Goal: Task Accomplishment & Management: Manage account settings

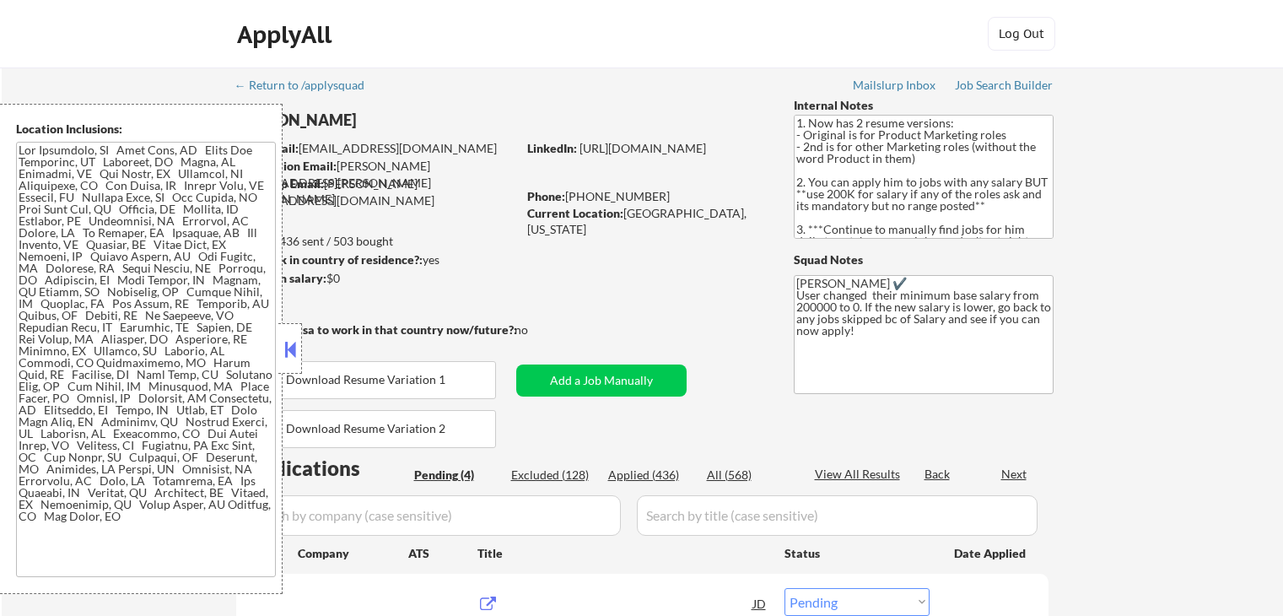
select select ""pending""
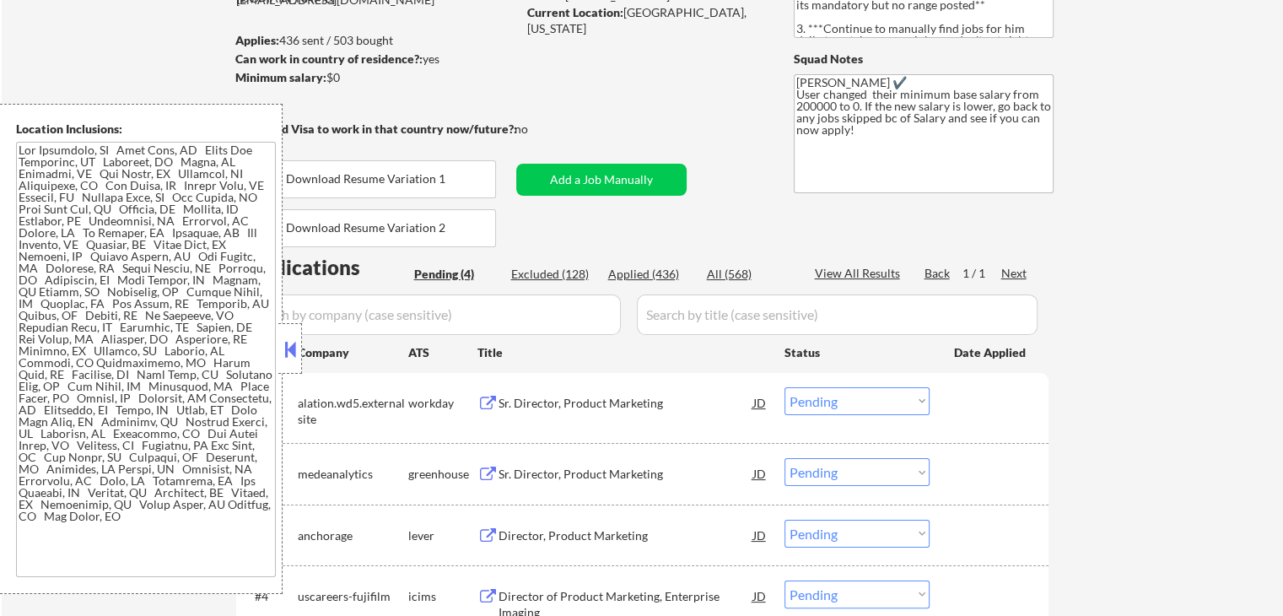
scroll to position [337, 0]
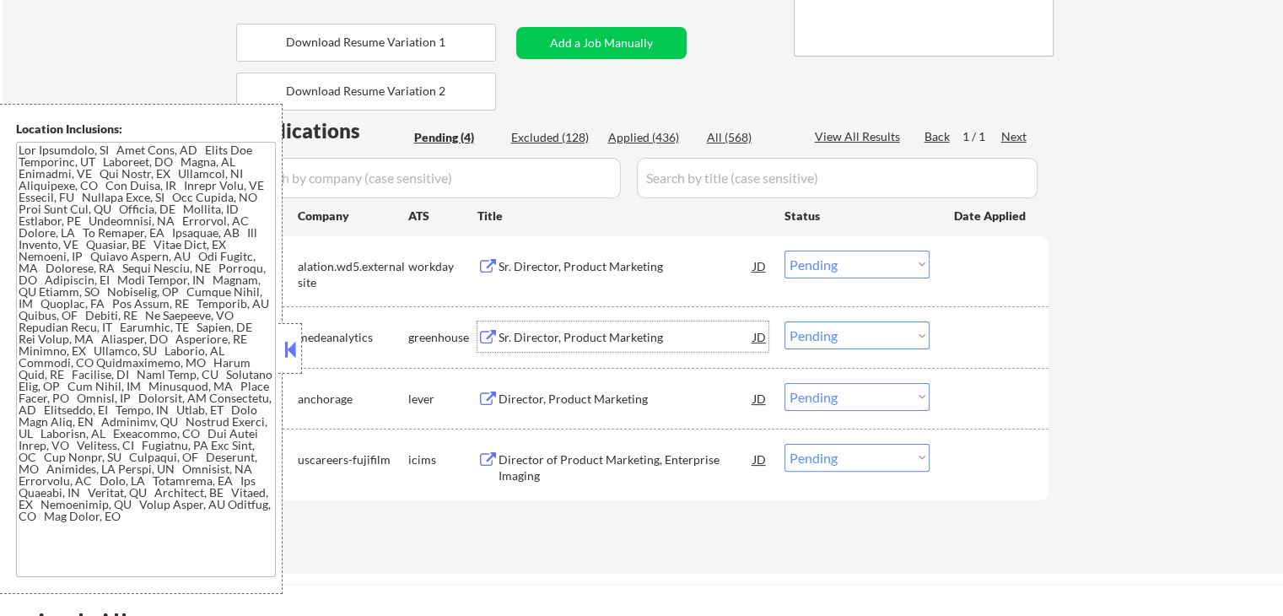
click at [508, 331] on div "Sr. Director, Product Marketing" at bounding box center [625, 337] width 255 height 17
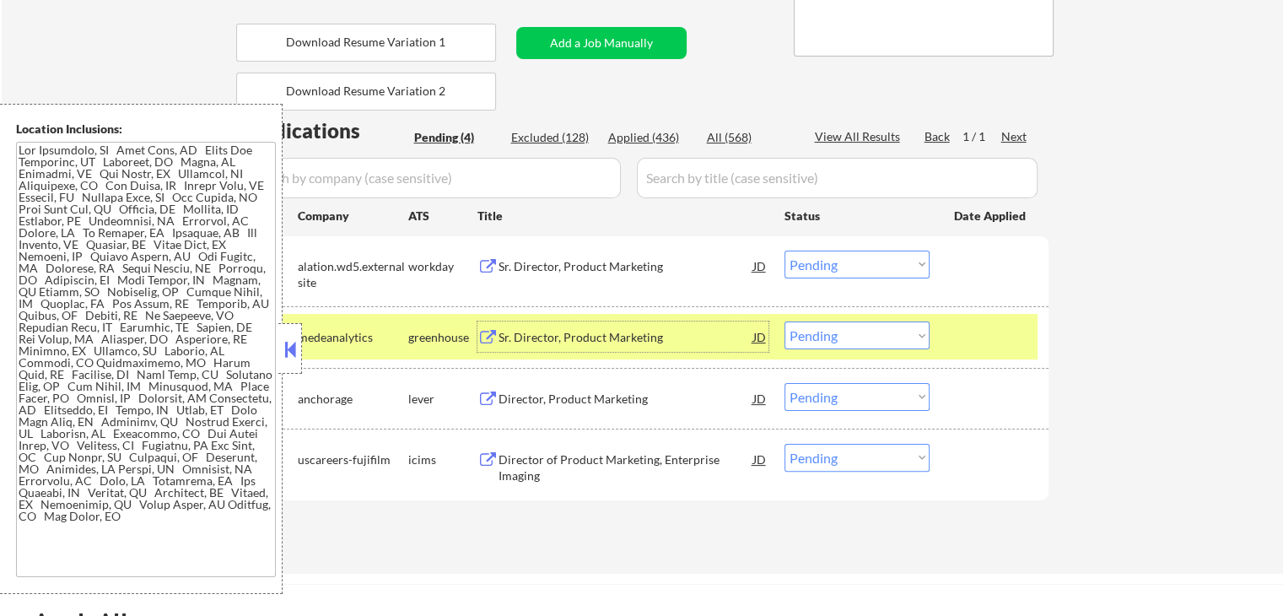
click at [529, 393] on div "Director, Product Marketing" at bounding box center [625, 399] width 255 height 17
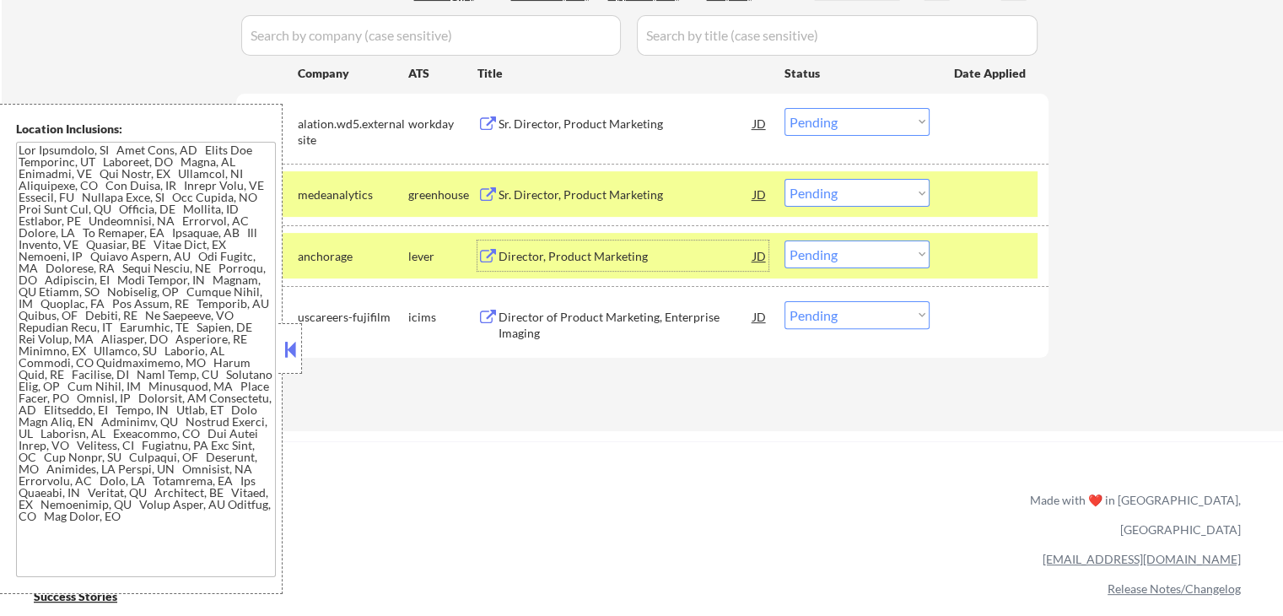
scroll to position [506, 0]
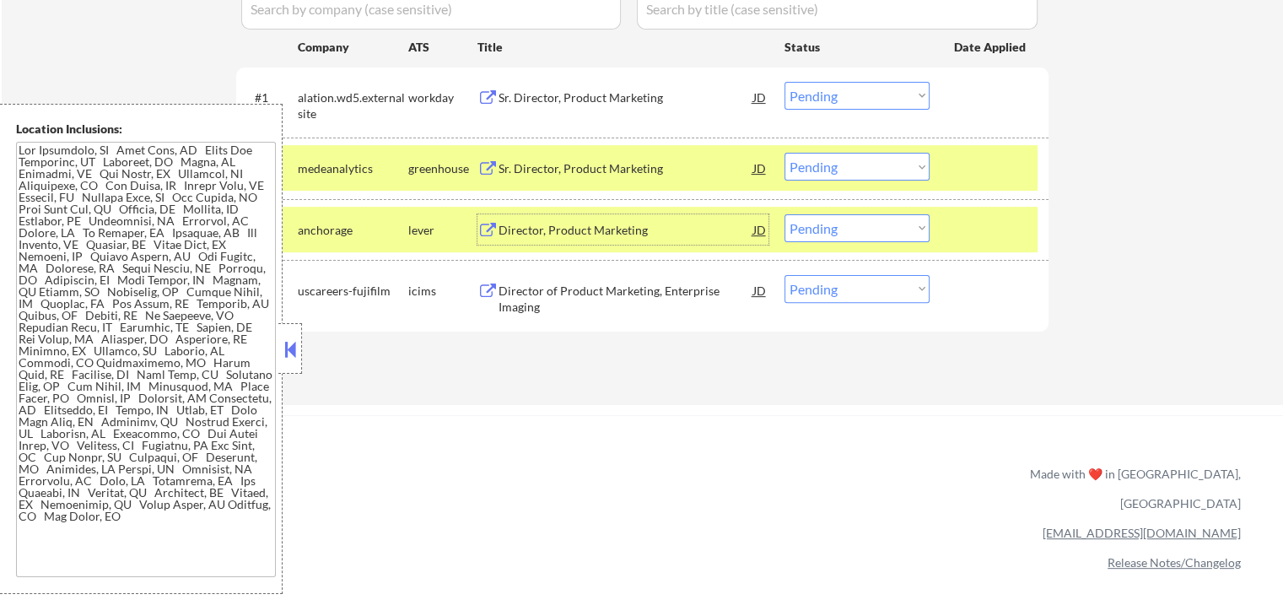
click at [833, 172] on select "Choose an option... Pending Applied Excluded (Questions) Excluded (Expired) Exc…" at bounding box center [856, 167] width 145 height 28
click at [784, 153] on select "Choose an option... Pending Applied Excluded (Questions) Excluded (Expired) Exc…" at bounding box center [856, 167] width 145 height 28
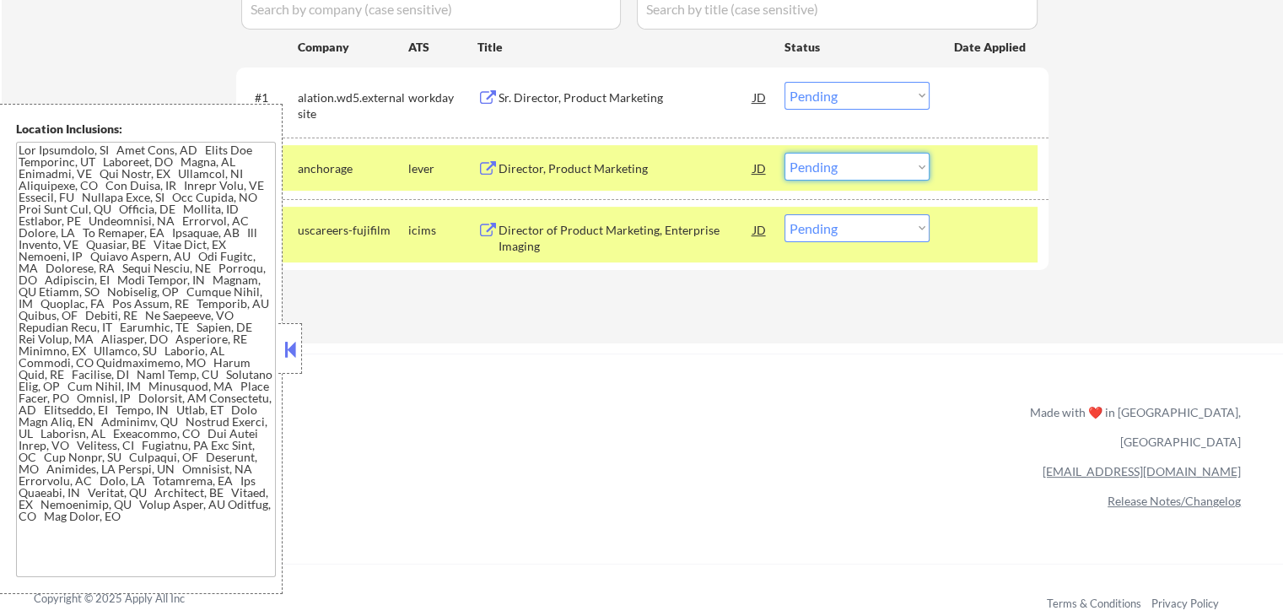
click at [836, 166] on select "Choose an option... Pending Applied Excluded (Questions) Excluded (Expired) Exc…" at bounding box center [856, 167] width 145 height 28
click at [784, 153] on select "Choose an option... Pending Applied Excluded (Questions) Excluded (Expired) Exc…" at bounding box center [856, 167] width 145 height 28
click at [597, 75] on div "#1 alation.wd5.externalsite workday Sr. Director, Product Marketing JD Choose a…" at bounding box center [639, 102] width 796 height 56
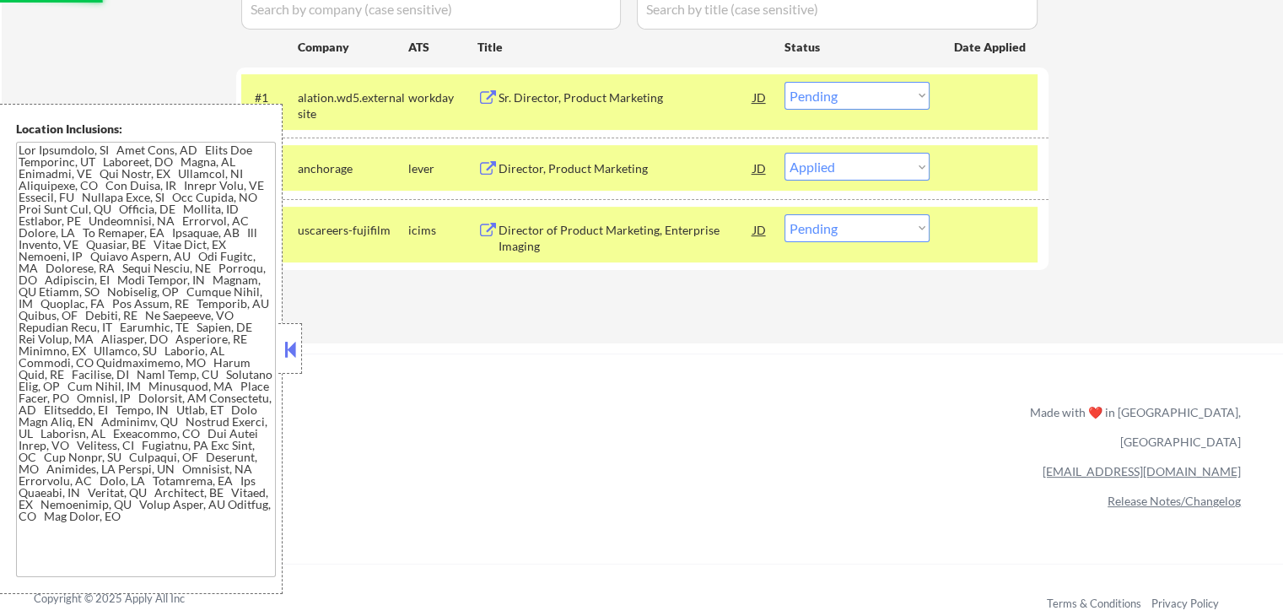
click at [597, 89] on div "Sr. Director, Product Marketing" at bounding box center [625, 97] width 255 height 17
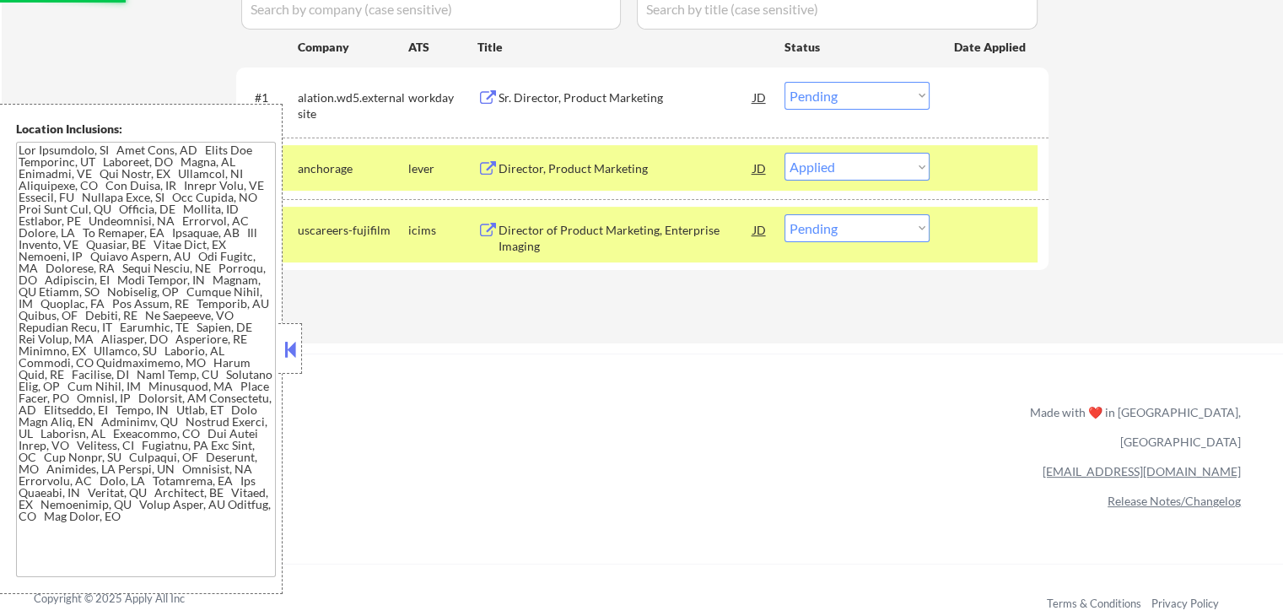
select select ""pending""
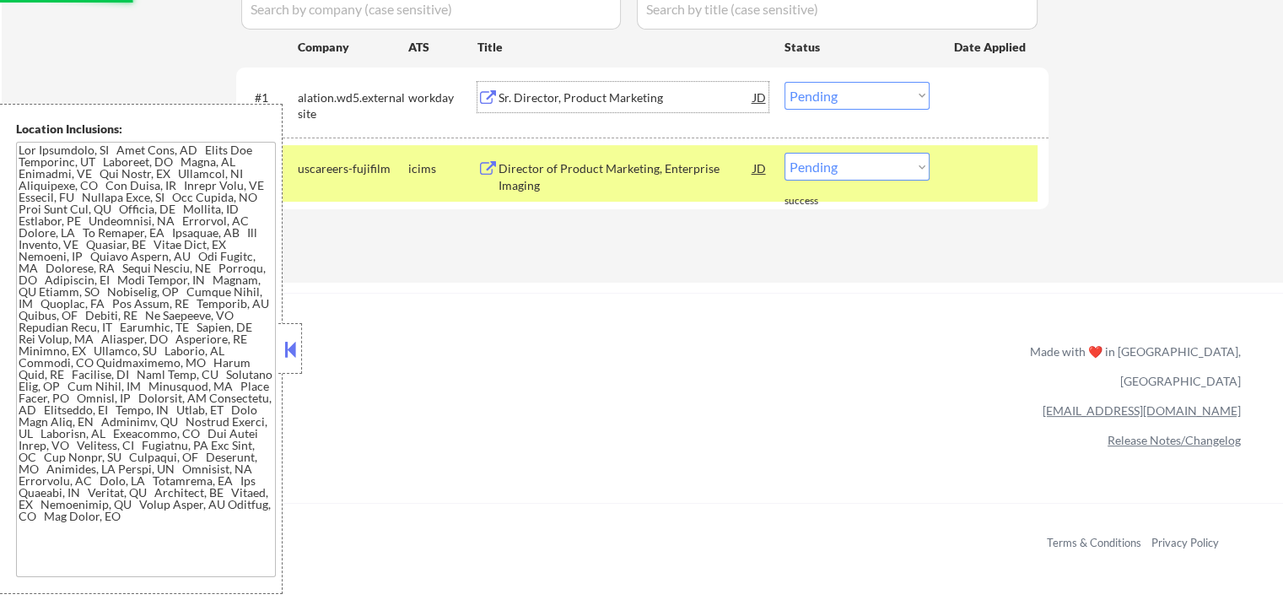
click at [534, 175] on div "Director of Product Marketing, Enterprise Imaging" at bounding box center [625, 176] width 255 height 33
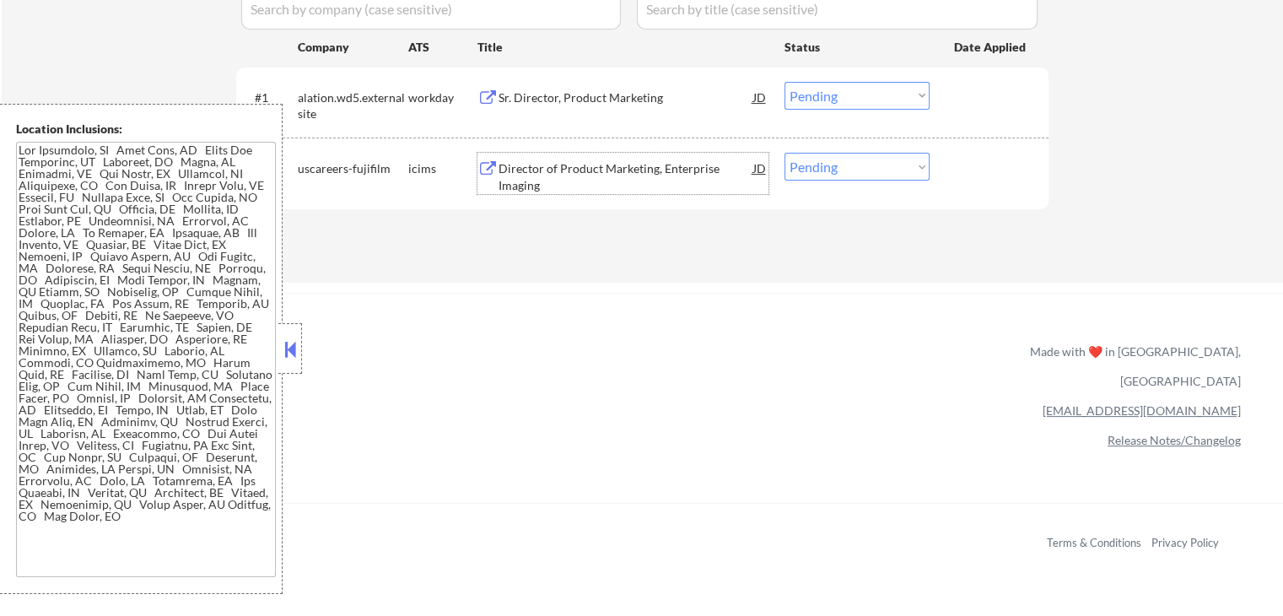
click at [860, 95] on select "Choose an option... Pending Applied Excluded (Questions) Excluded (Expired) Exc…" at bounding box center [856, 96] width 145 height 28
click at [784, 82] on select "Choose an option... Pending Applied Excluded (Questions) Excluded (Expired) Exc…" at bounding box center [856, 96] width 145 height 28
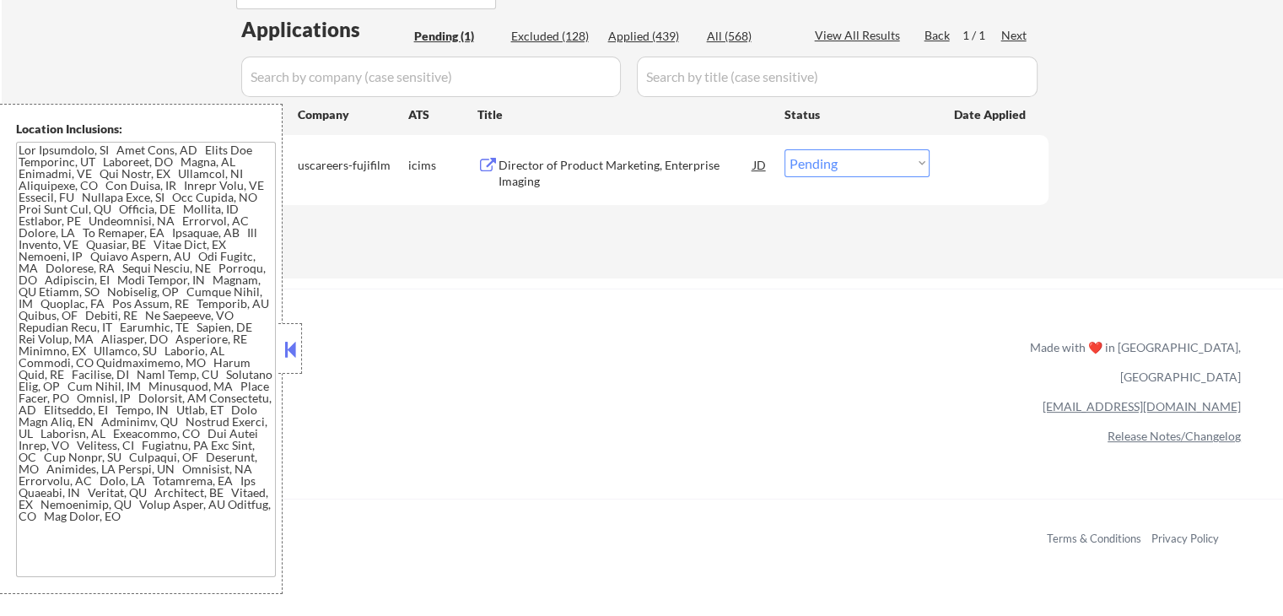
scroll to position [337, 0]
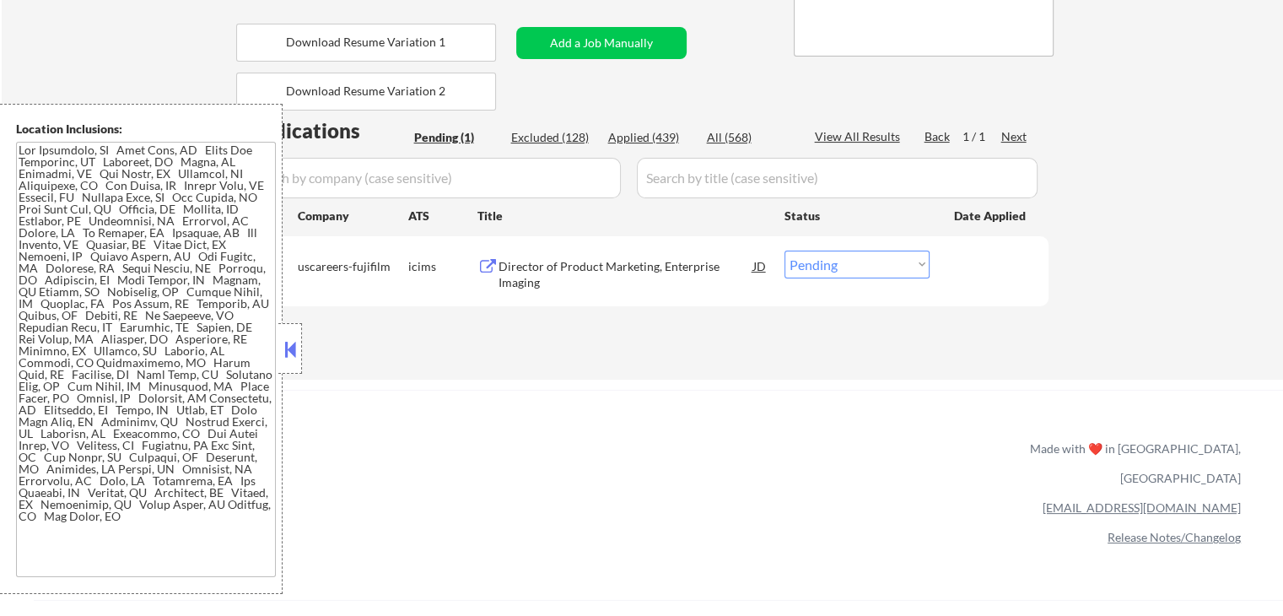
click at [843, 264] on select "Choose an option... Pending Applied Excluded (Questions) Excluded (Expired) Exc…" at bounding box center [856, 265] width 145 height 28
select select ""applied""
click at [784, 251] on select "Choose an option... Pending Applied Excluded (Questions) Excluded (Expired) Exc…" at bounding box center [856, 265] width 145 height 28
